Goal: Information Seeking & Learning: Learn about a topic

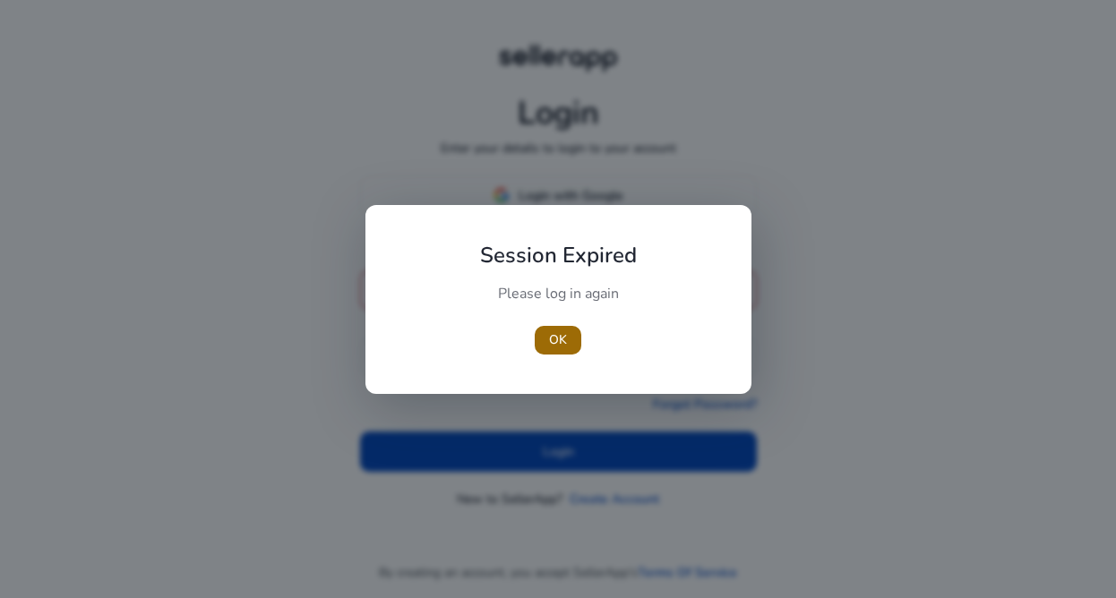
type input "**********"
click at [556, 334] on span "OK" at bounding box center [558, 339] width 18 height 19
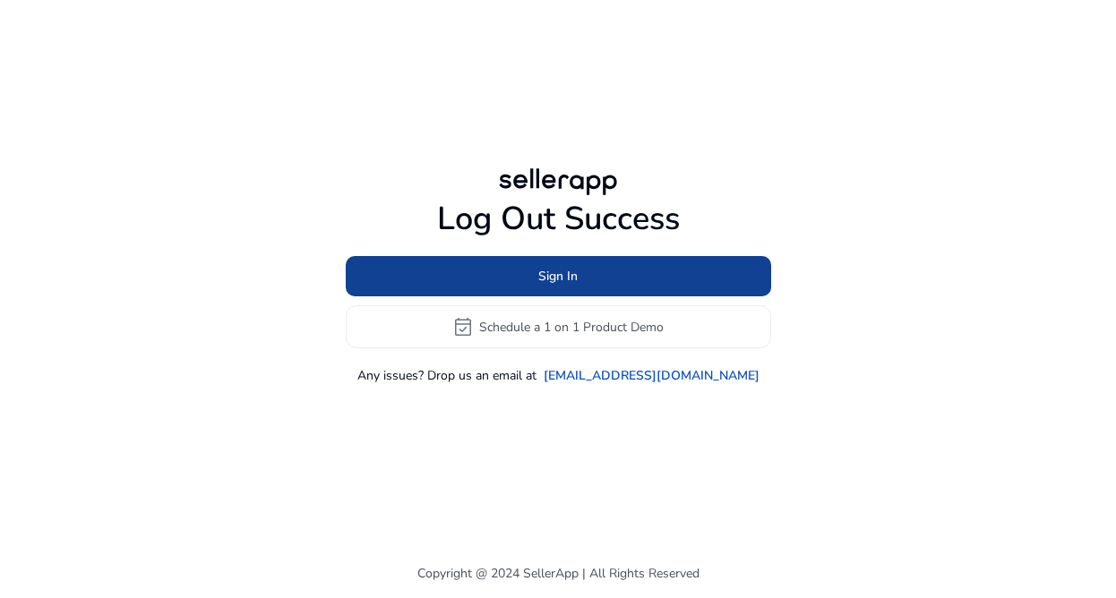
click at [581, 268] on span at bounding box center [558, 276] width 425 height 43
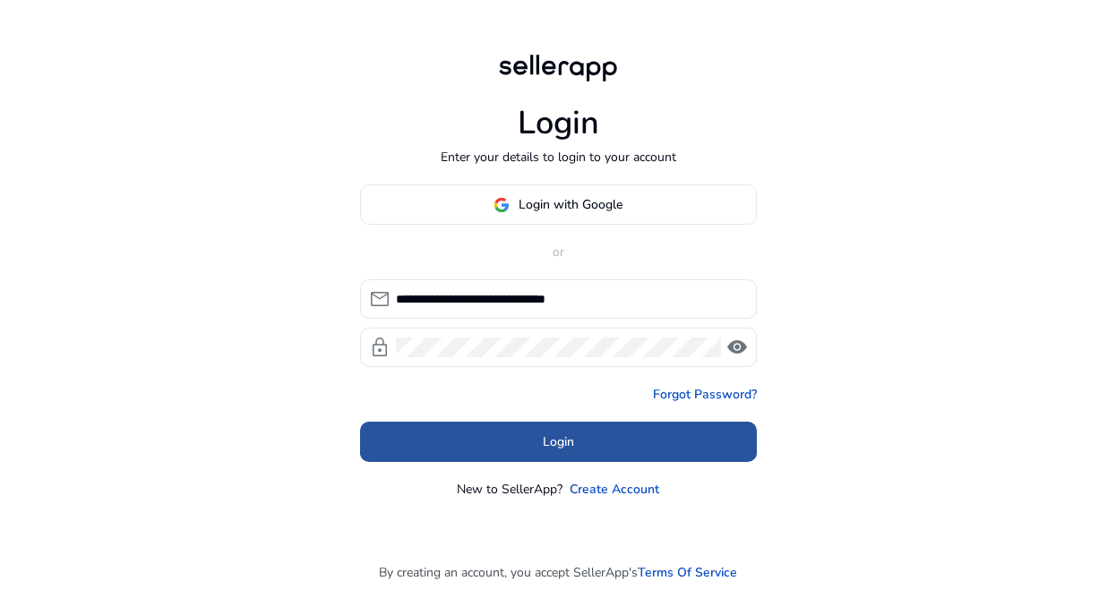
click at [523, 429] on span at bounding box center [558, 442] width 397 height 43
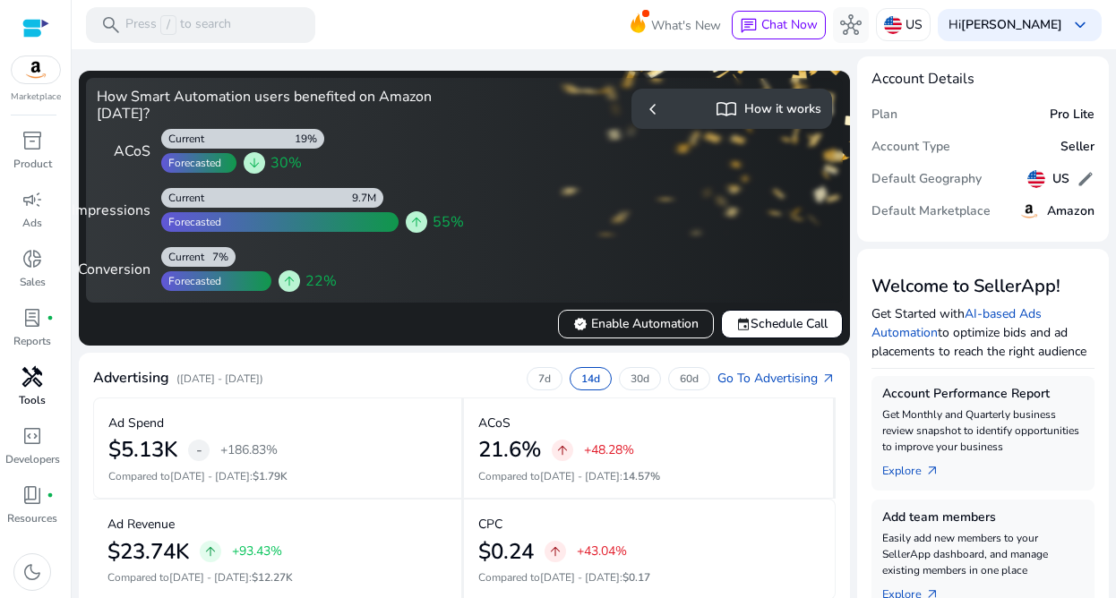
click at [30, 380] on span "handyman" at bounding box center [31, 376] width 21 height 21
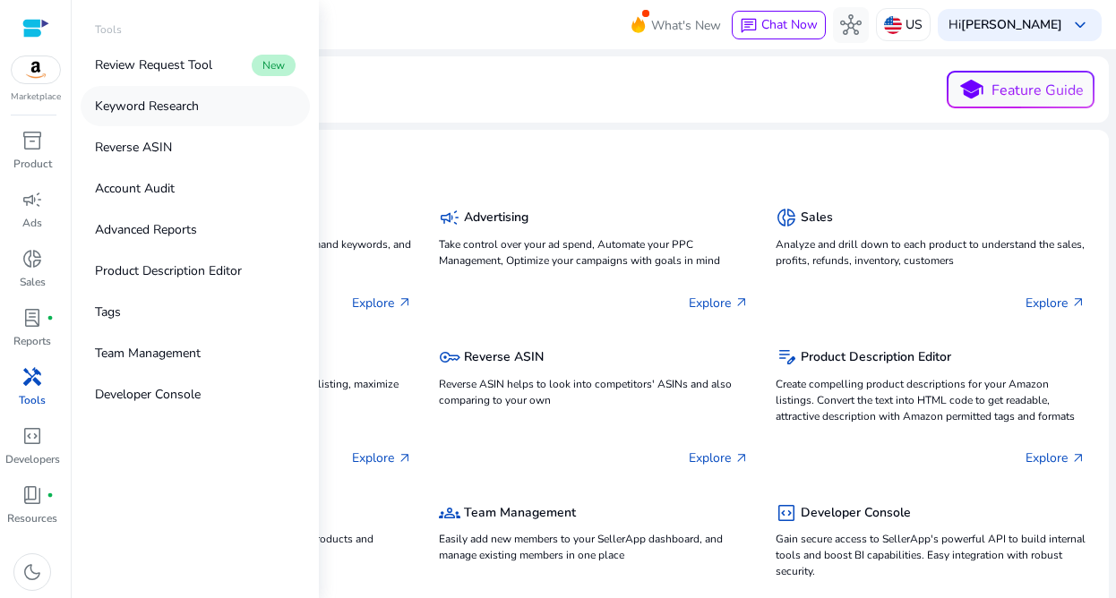
click at [176, 97] on p "Keyword Research" at bounding box center [147, 106] width 104 height 19
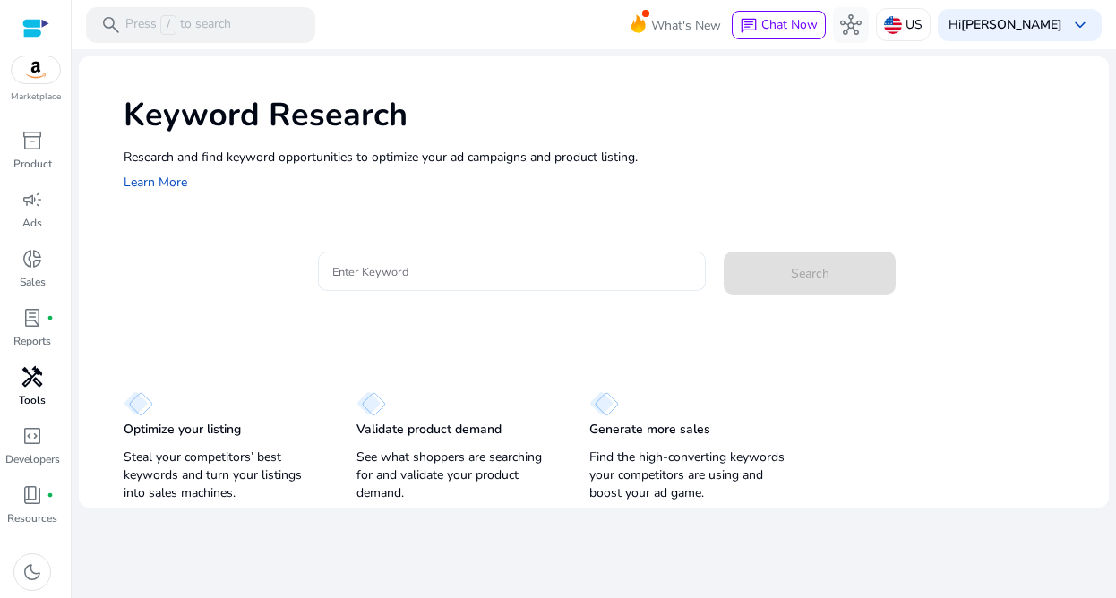
click at [409, 264] on input "Enter Keyword" at bounding box center [512, 272] width 360 height 20
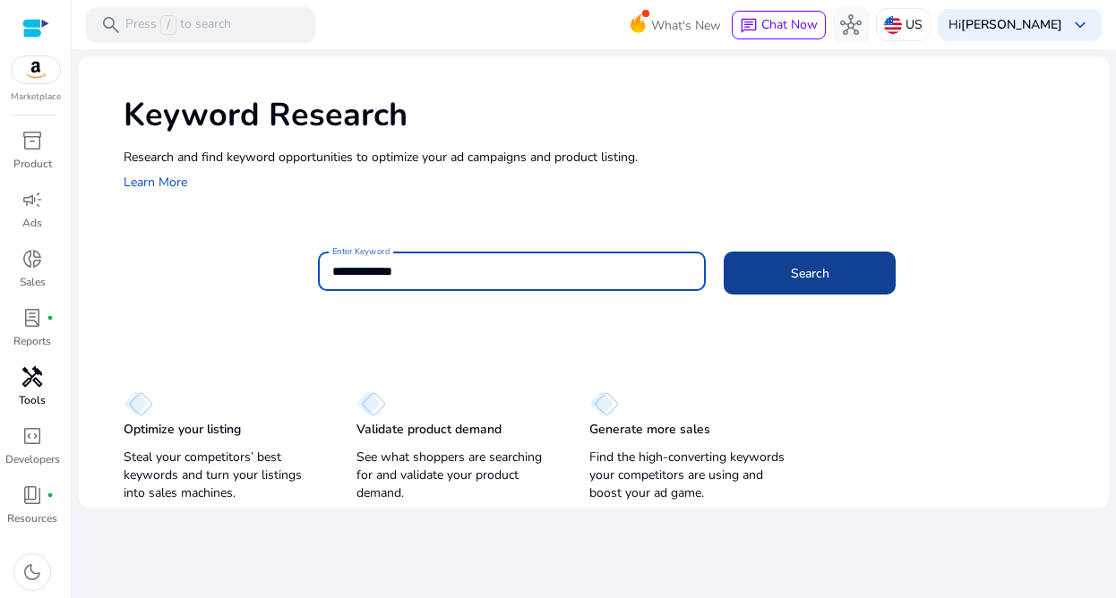
click at [818, 253] on span at bounding box center [810, 273] width 172 height 43
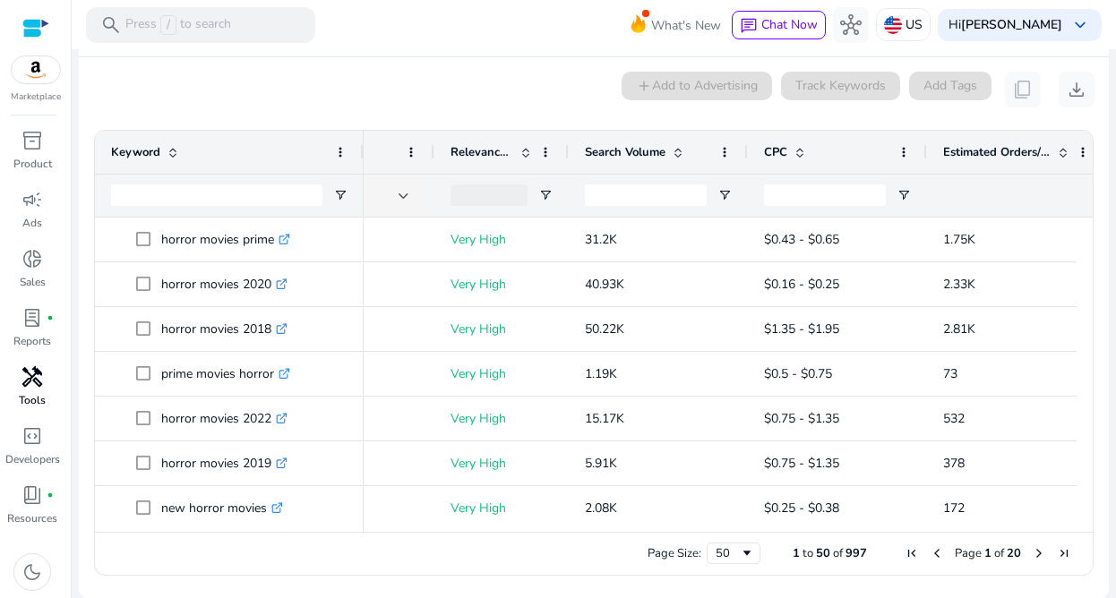
scroll to position [0, 498]
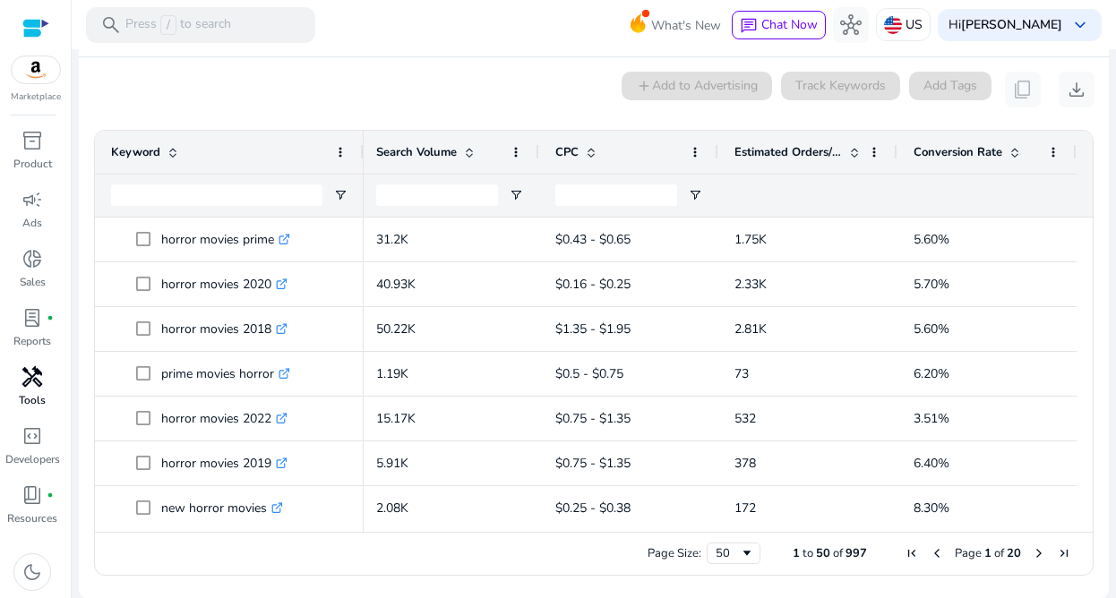
click at [953, 150] on span "Conversion Rate" at bounding box center [957, 152] width 89 height 16
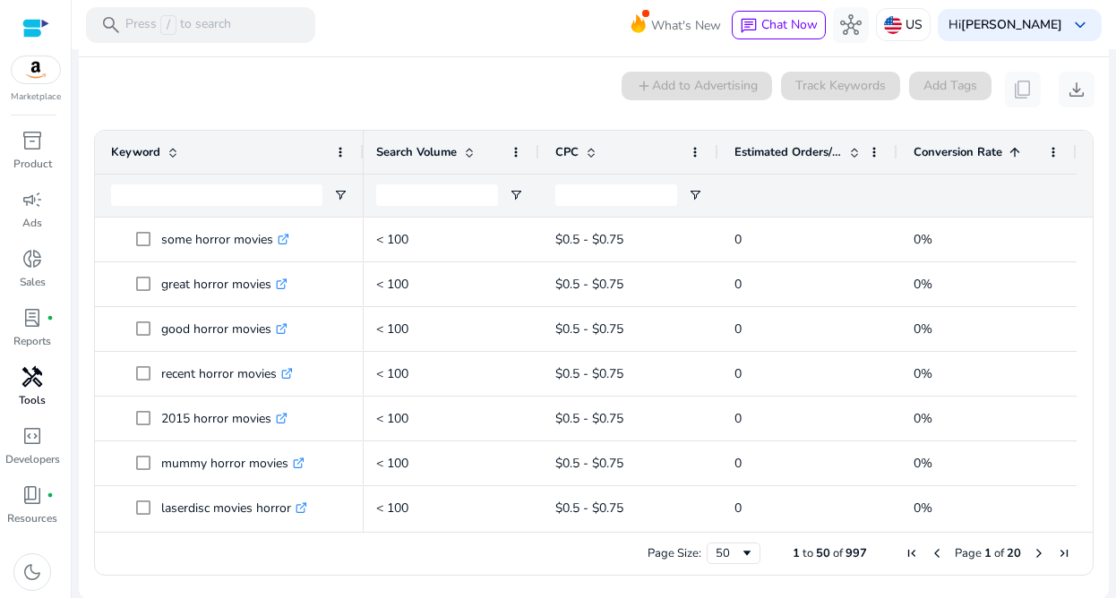
click at [953, 150] on span "Conversion Rate" at bounding box center [957, 152] width 89 height 16
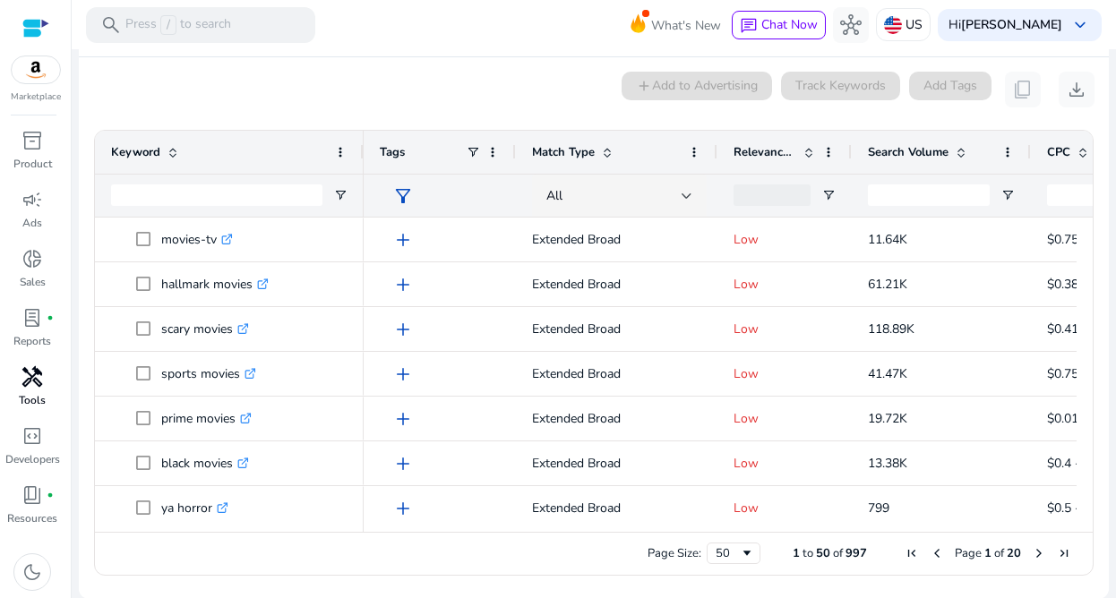
scroll to position [0, 0]
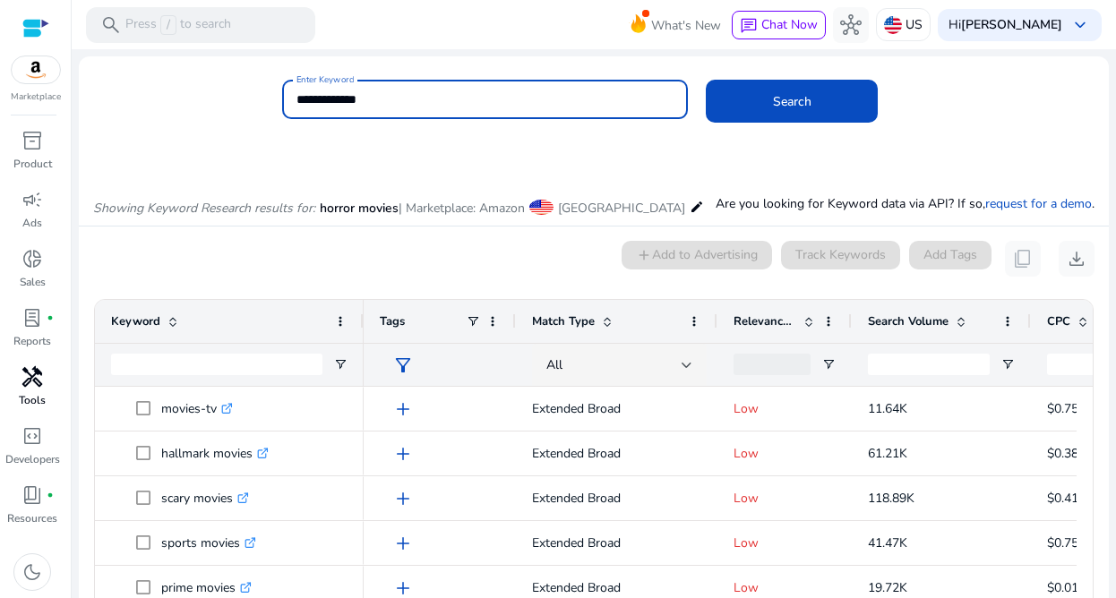
click at [400, 104] on input "**********" at bounding box center [485, 100] width 378 height 20
type input "**********"
click at [706, 80] on button "Search" at bounding box center [792, 101] width 172 height 43
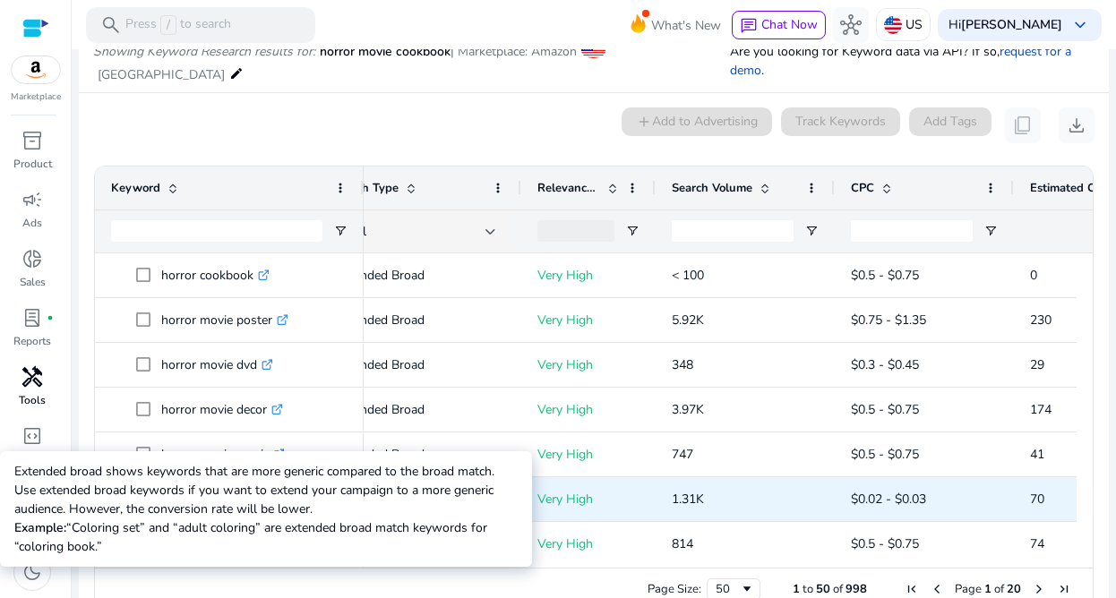
scroll to position [0, 198]
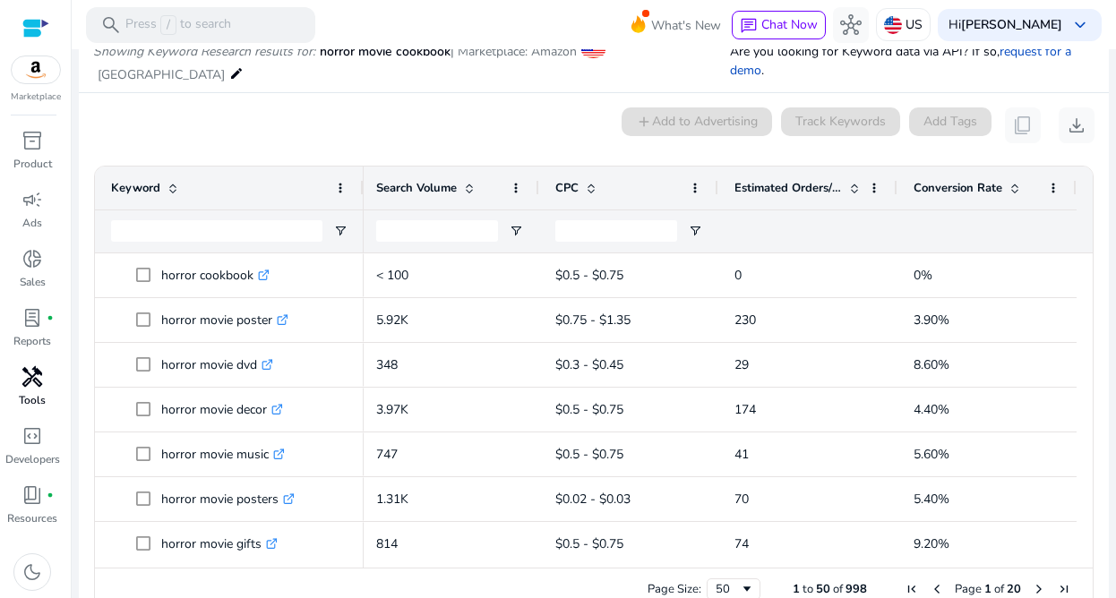
click at [1010, 185] on span at bounding box center [1015, 188] width 14 height 14
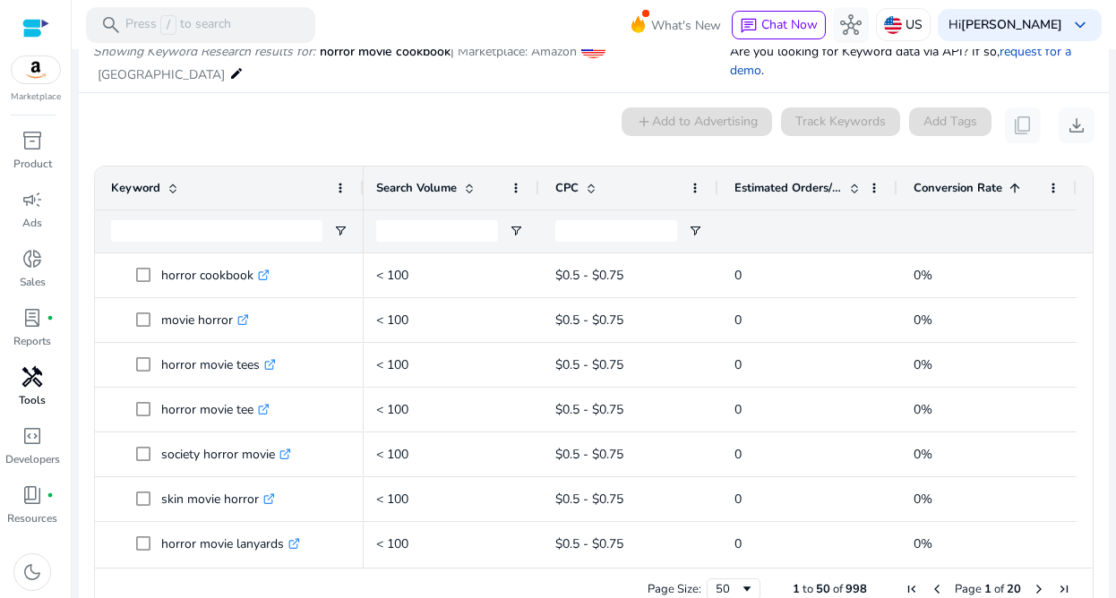
click at [1010, 185] on span at bounding box center [1015, 188] width 14 height 14
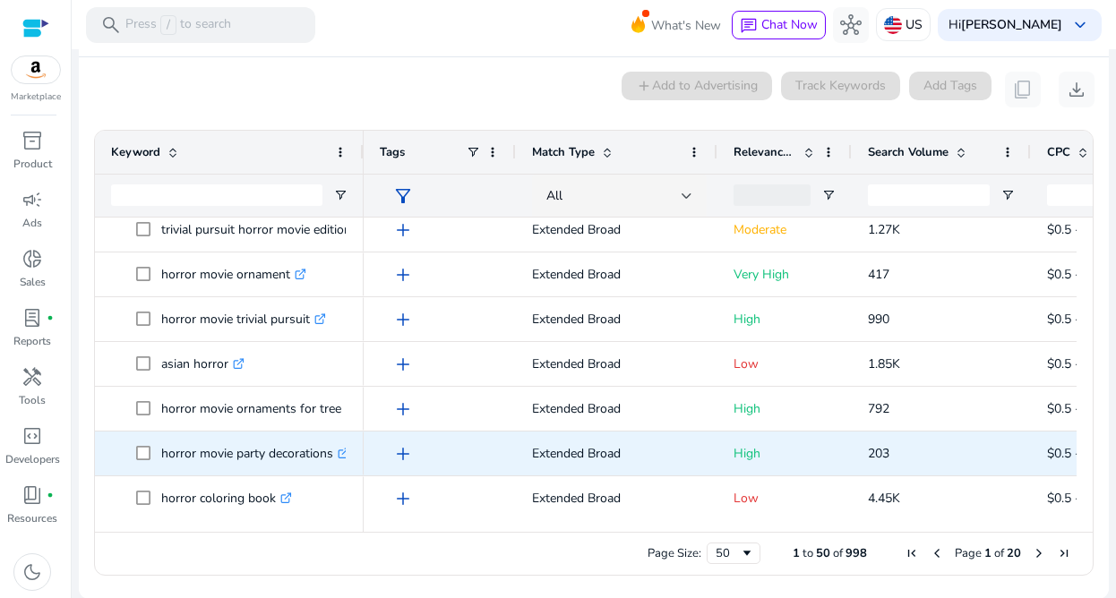
scroll to position [364, 0]
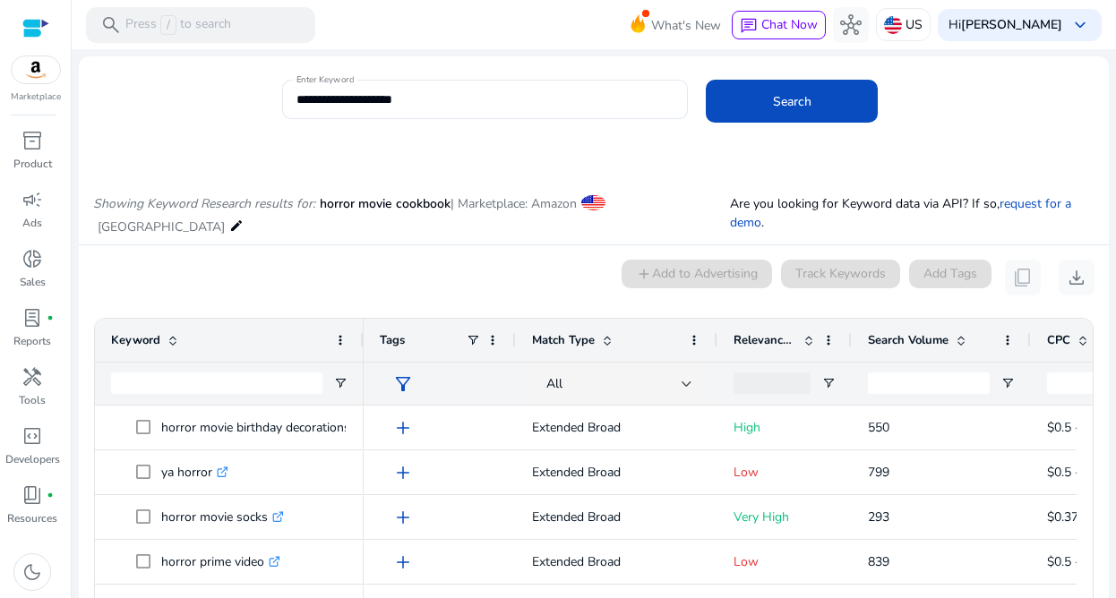
scroll to position [364, 0]
